Goal: Transaction & Acquisition: Book appointment/travel/reservation

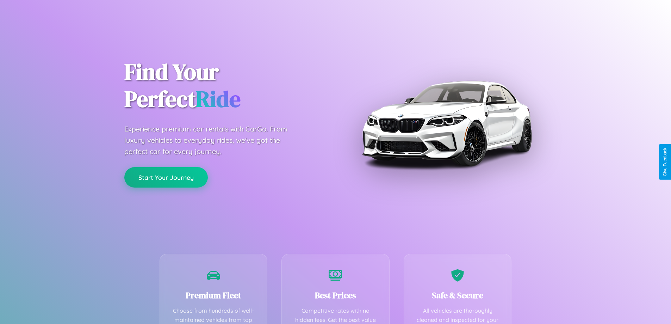
click at [166, 178] on button "Start Your Journey" at bounding box center [166, 177] width 84 height 20
click at [166, 177] on button "Start Your Journey" at bounding box center [166, 177] width 84 height 20
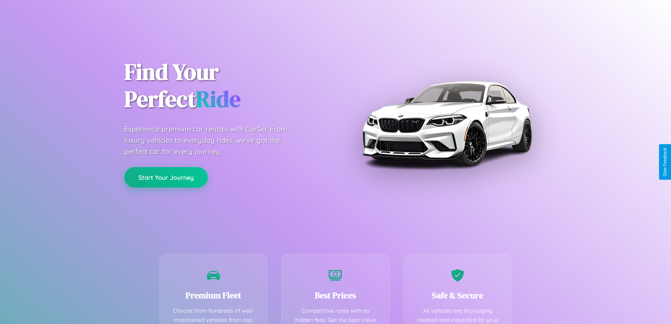
click at [166, 177] on button "Start Your Journey" at bounding box center [166, 177] width 84 height 20
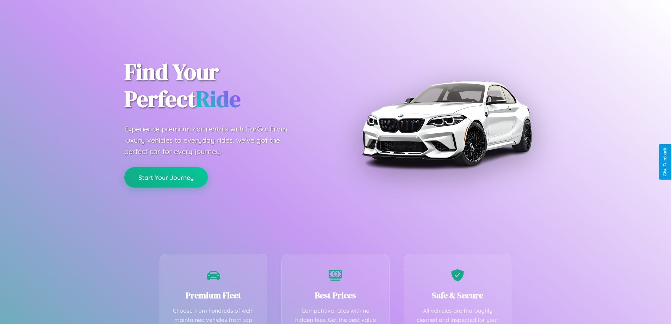
click at [166, 177] on button "Start Your Journey" at bounding box center [166, 177] width 84 height 20
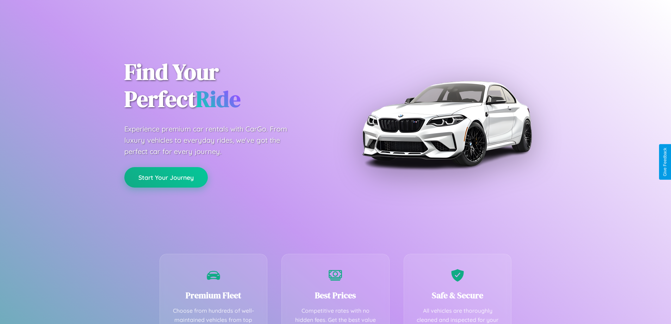
click at [166, 177] on button "Start Your Journey" at bounding box center [166, 177] width 84 height 20
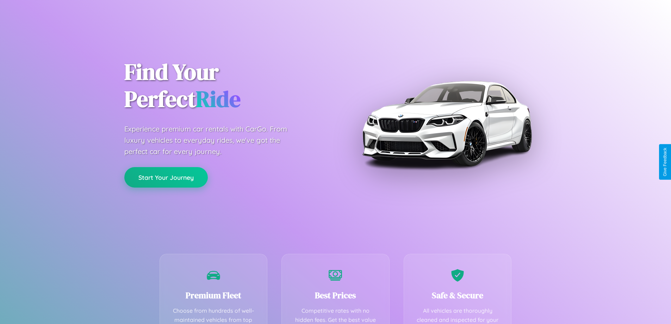
click at [166, 177] on button "Start Your Journey" at bounding box center [166, 177] width 84 height 20
